Goal: Information Seeking & Learning: Compare options

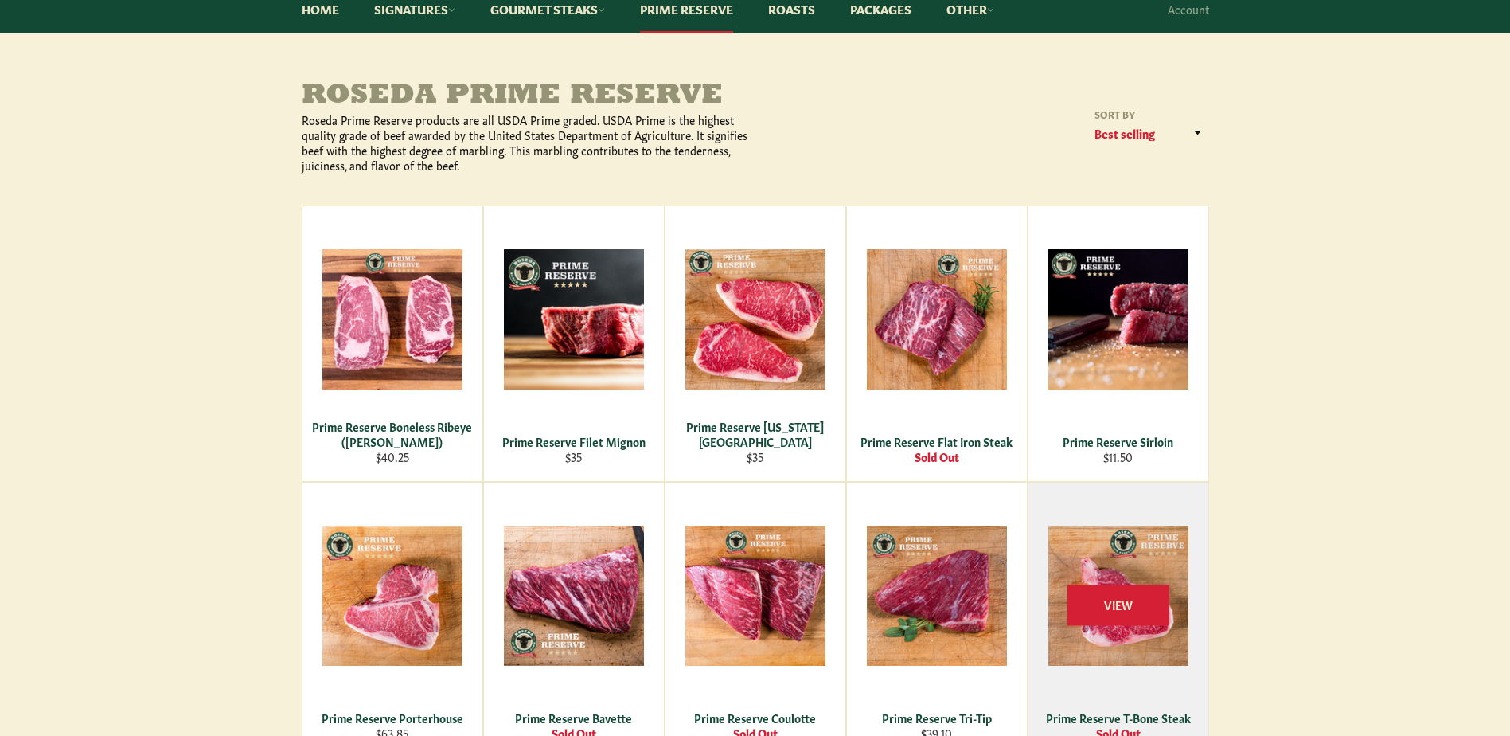
scroll to position [239, 0]
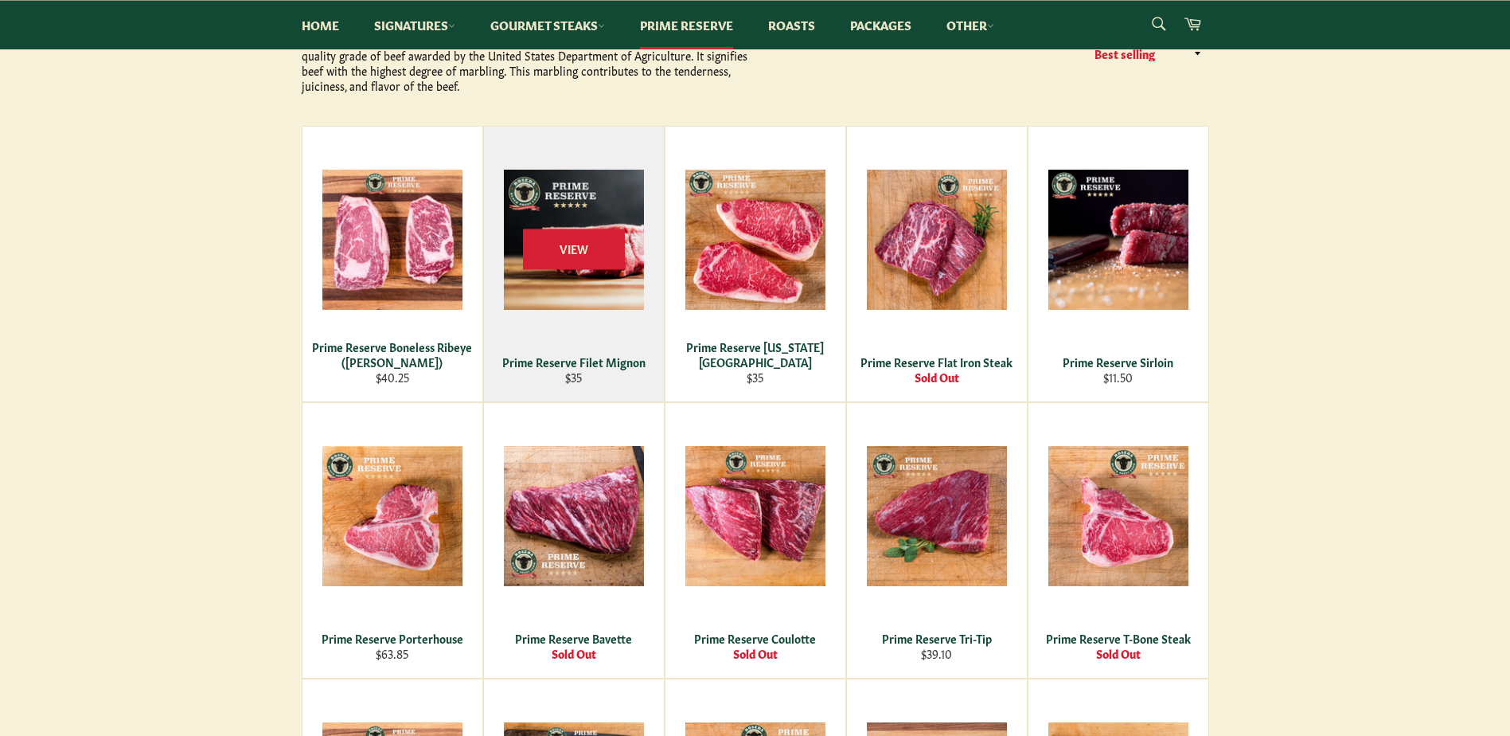
click at [576, 361] on div "Prime Reserve Filet Mignon" at bounding box center [574, 361] width 160 height 15
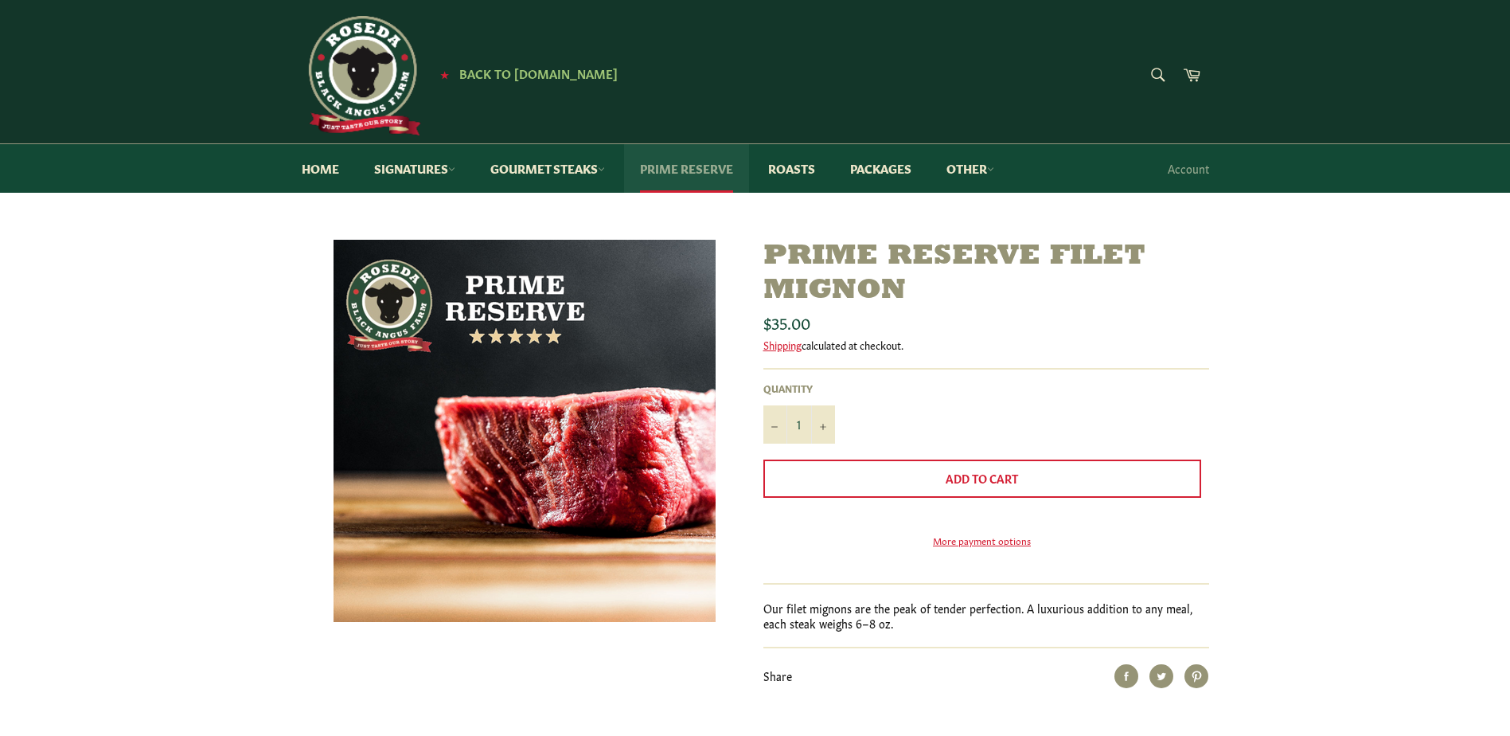
click at [678, 166] on link "Prime Reserve" at bounding box center [686, 168] width 125 height 49
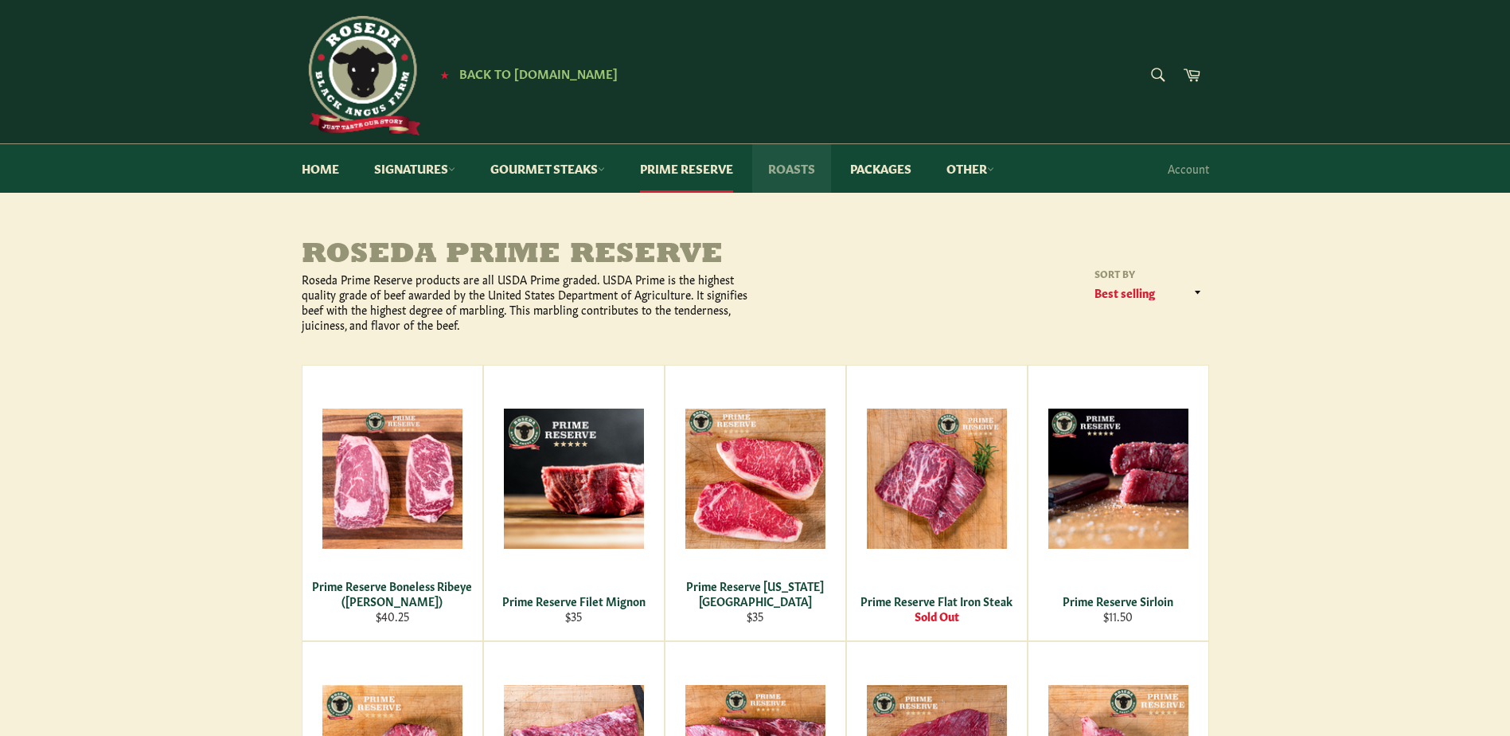
click at [798, 162] on link "Roasts" at bounding box center [791, 168] width 79 height 49
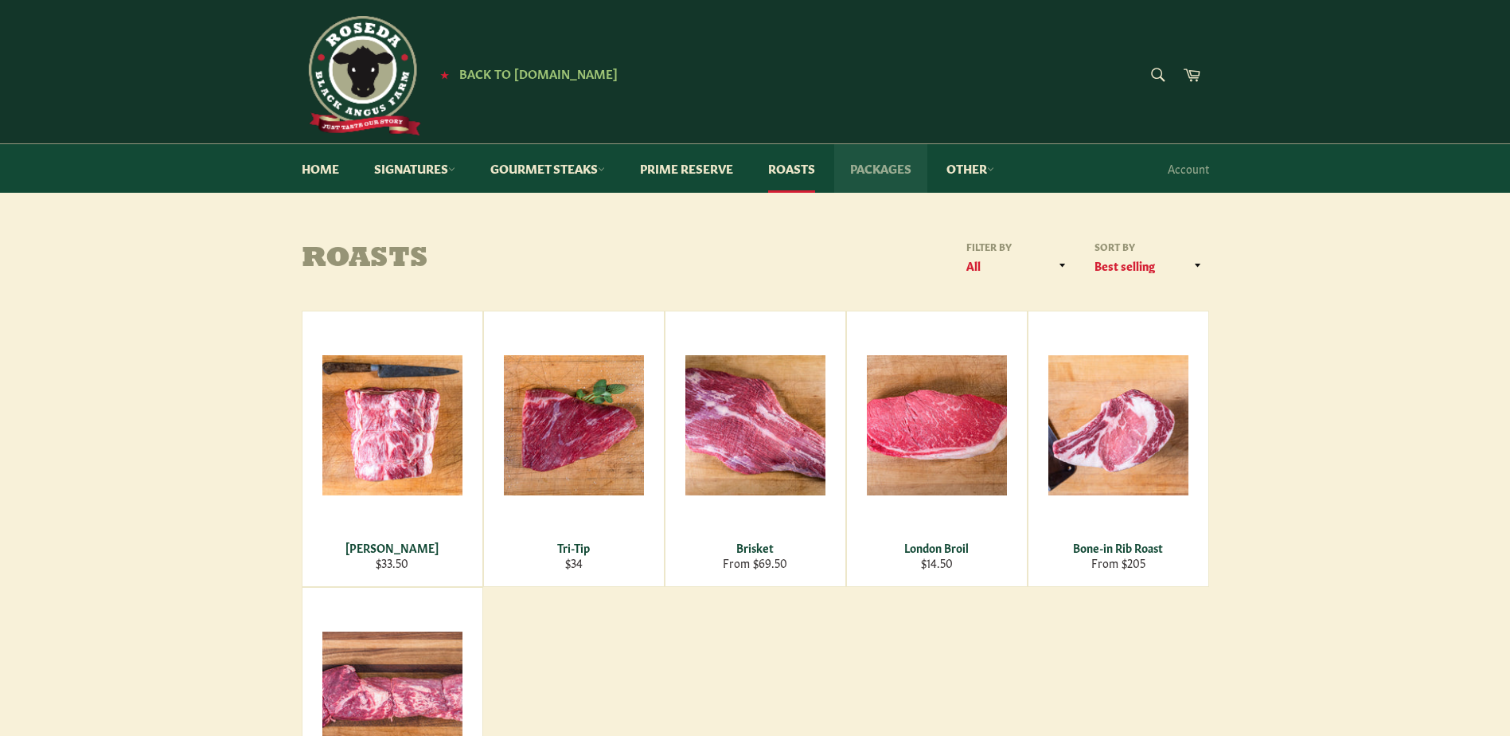
click at [884, 163] on link "Packages" at bounding box center [880, 168] width 93 height 49
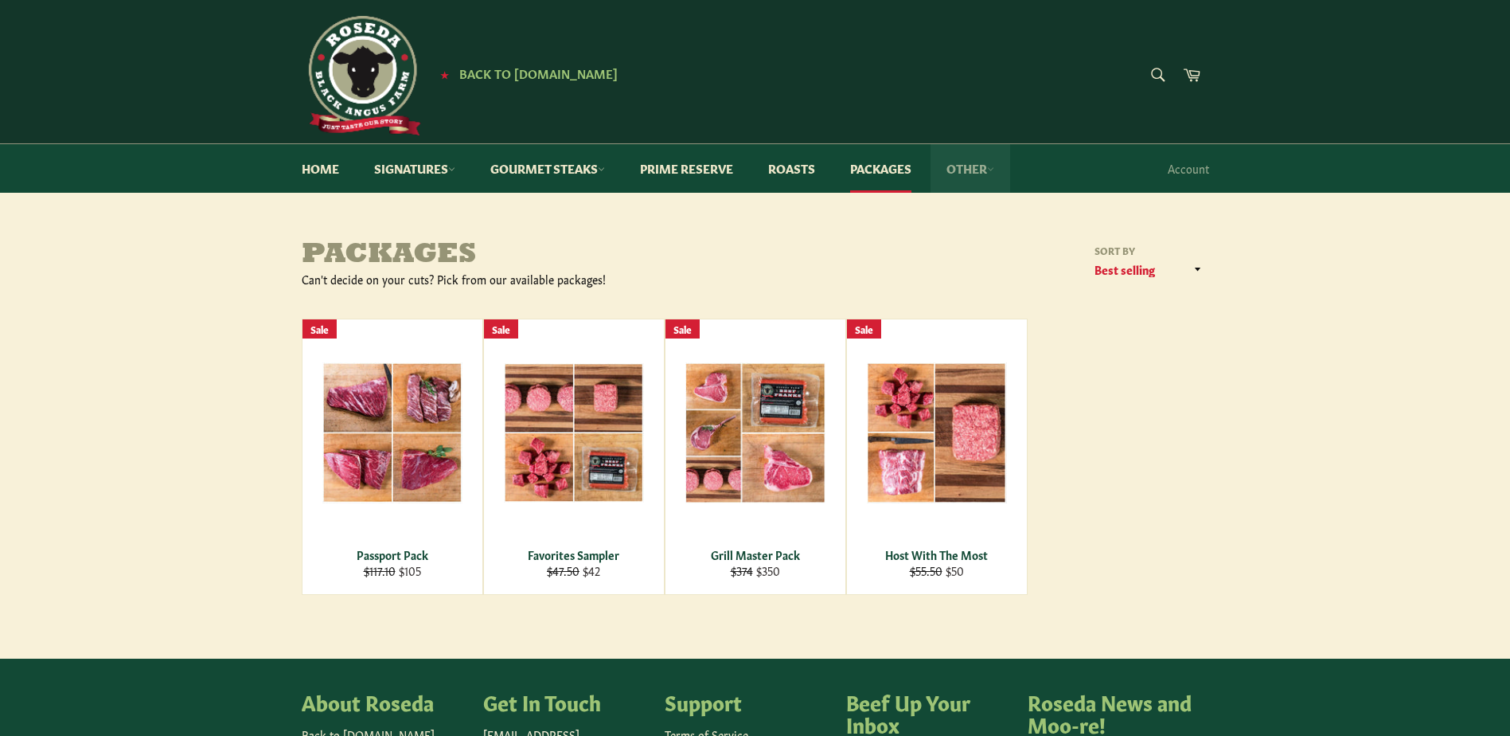
click at [994, 166] on link "Other" at bounding box center [971, 168] width 80 height 49
